Goal: Find contact information

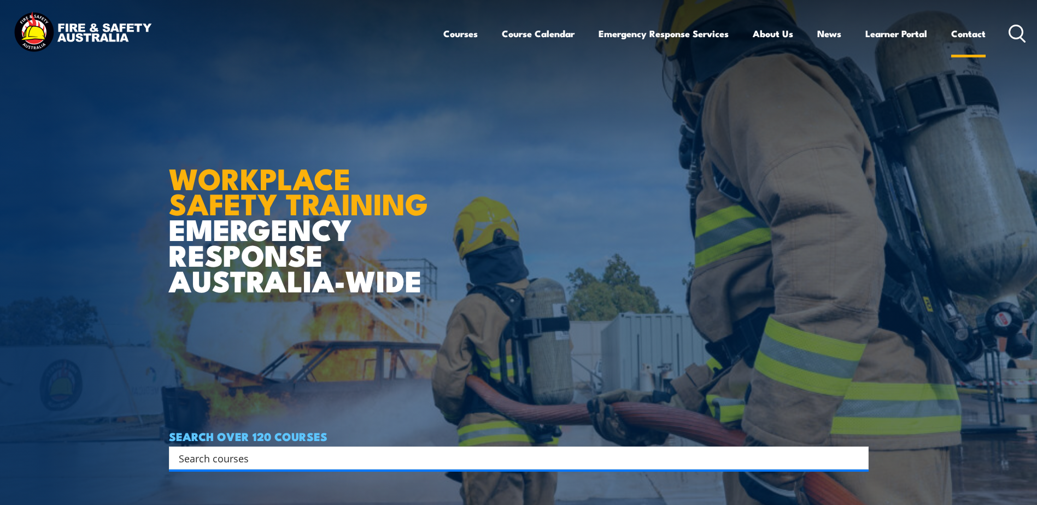
click at [965, 36] on link "Contact" at bounding box center [968, 33] width 34 height 29
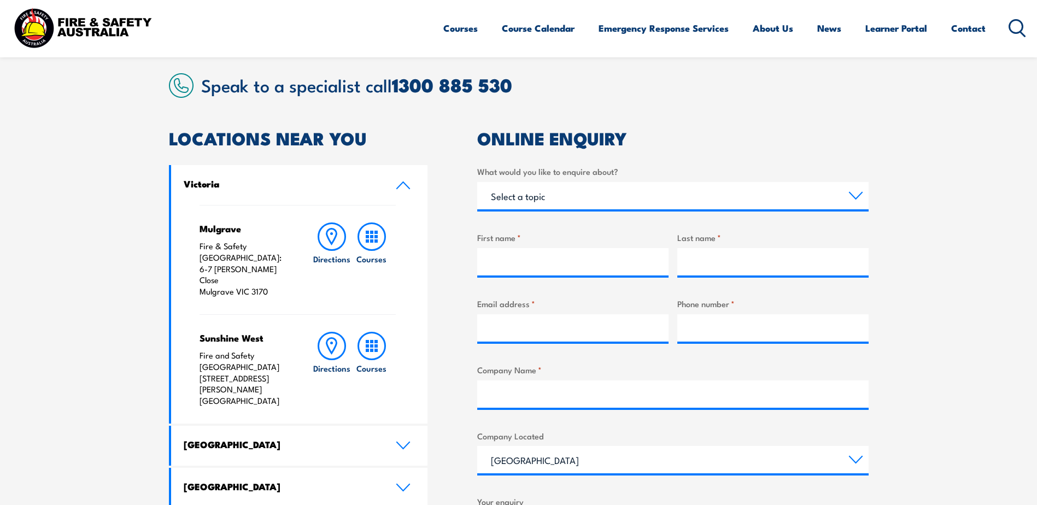
scroll to position [328, 0]
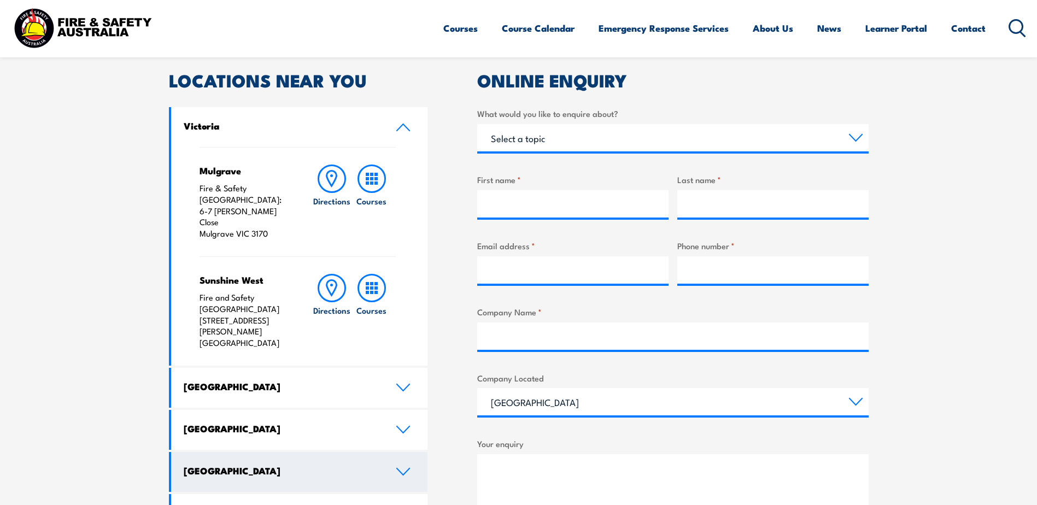
click at [234, 464] on h4 "[GEOGRAPHIC_DATA]" at bounding box center [282, 470] width 196 height 12
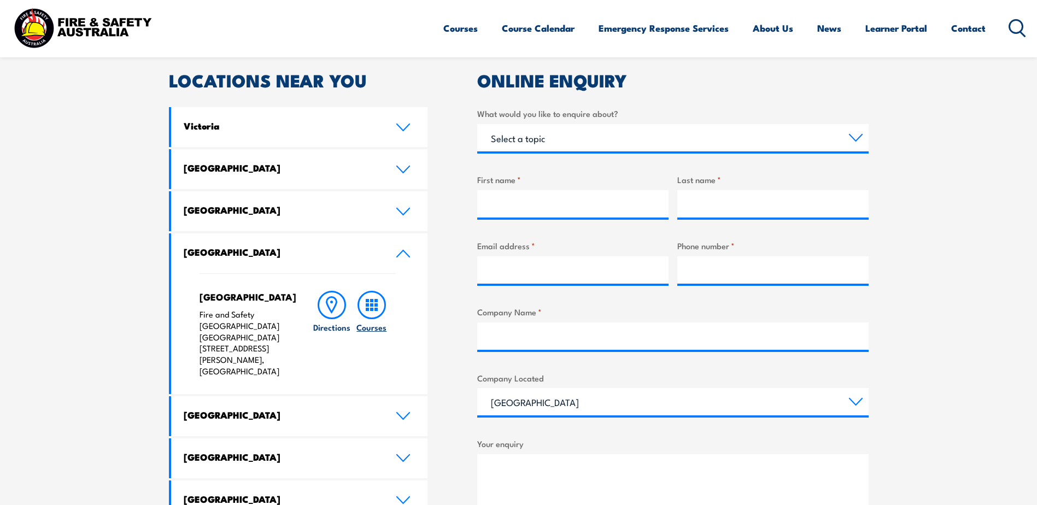
click at [373, 315] on icon at bounding box center [371, 305] width 28 height 28
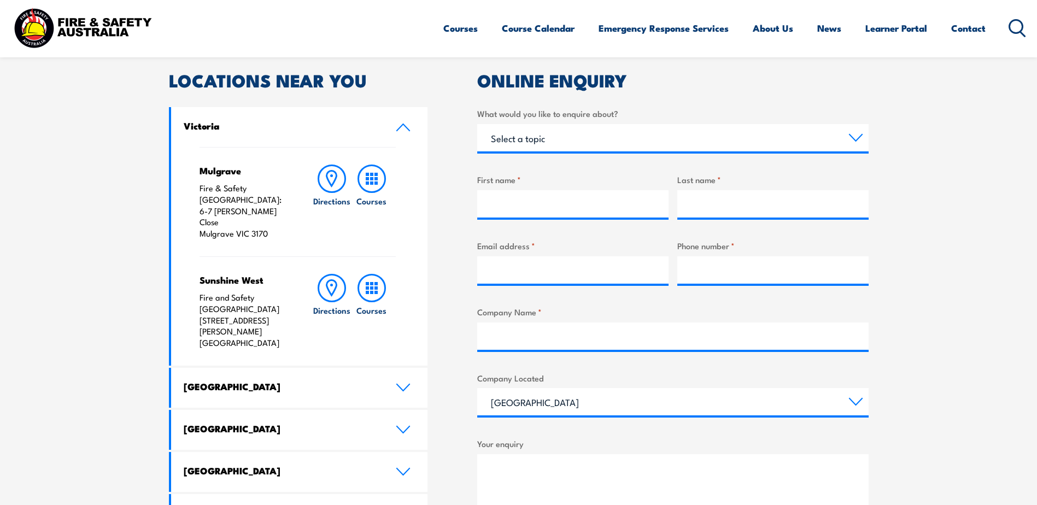
click at [262, 464] on h4 "[GEOGRAPHIC_DATA]" at bounding box center [282, 470] width 196 height 12
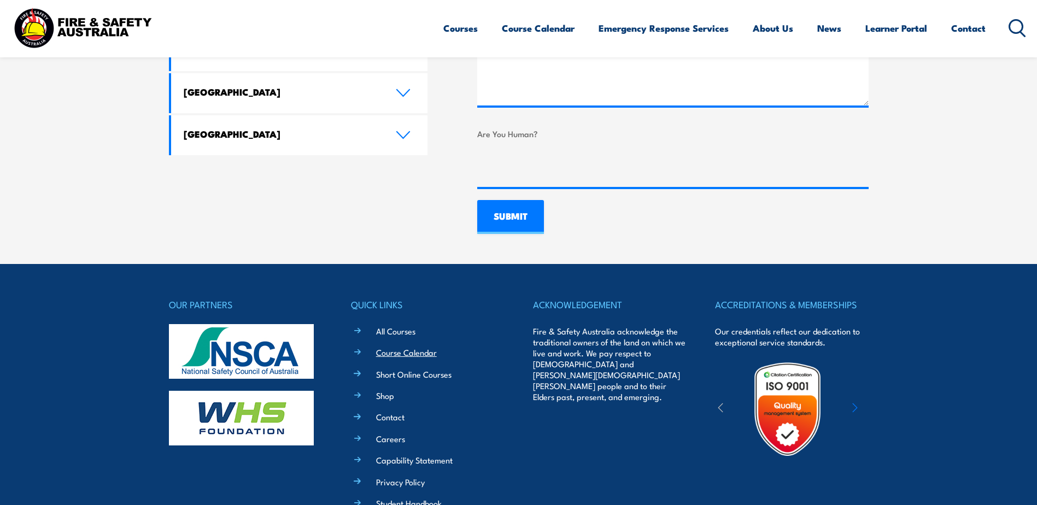
scroll to position [843, 0]
